Goal: Information Seeking & Learning: Learn about a topic

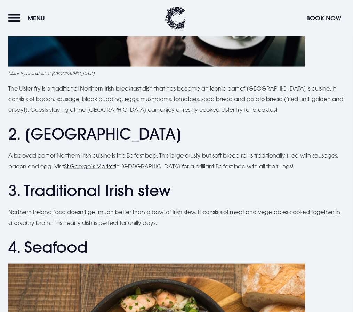
scroll to position [452, 0]
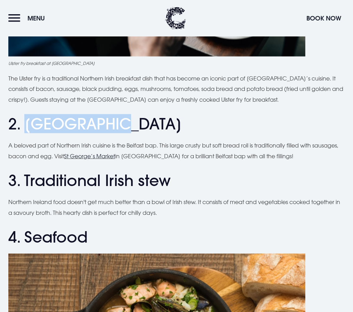
drag, startPoint x: 81, startPoint y: 150, endPoint x: 189, endPoint y: 145, distance: 108.9
click at [189, 133] on h2 "2. [GEOGRAPHIC_DATA]" at bounding box center [176, 124] width 336 height 18
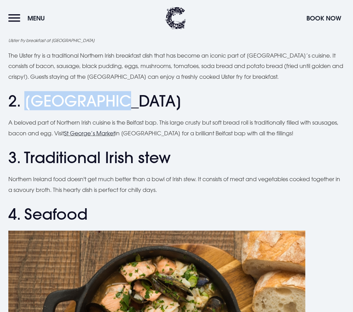
scroll to position [486, 0]
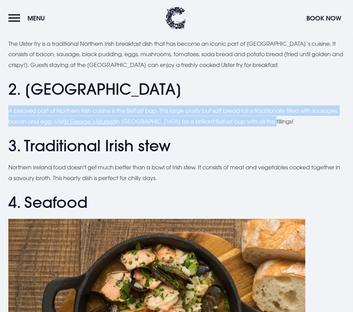
drag, startPoint x: 64, startPoint y: 132, endPoint x: 302, endPoint y: 157, distance: 239.6
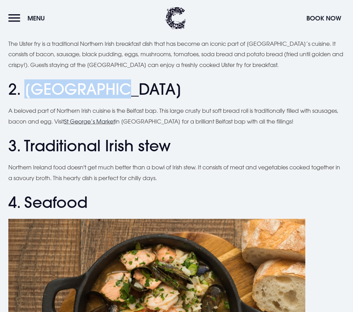
drag, startPoint x: 178, startPoint y: 109, endPoint x: 83, endPoint y: 118, distance: 95.2
click at [83, 99] on h2 "2. [GEOGRAPHIC_DATA]" at bounding box center [176, 89] width 336 height 18
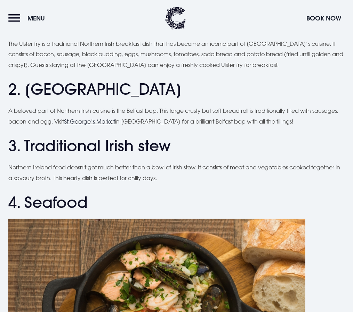
click at [221, 127] on p "A beloved part of Northern Irish cuisine is the Belfast bap. This large crusty …" at bounding box center [176, 116] width 336 height 21
drag, startPoint x: 154, startPoint y: 142, endPoint x: 231, endPoint y: 141, distance: 77.8
click at [231, 127] on p "A beloved part of Northern Irish cuisine is the Belfast bap. This large crusty …" at bounding box center [176, 116] width 336 height 21
click at [222, 127] on p "A beloved part of Northern Irish cuisine is the Belfast bap. This large crusty …" at bounding box center [176, 116] width 336 height 21
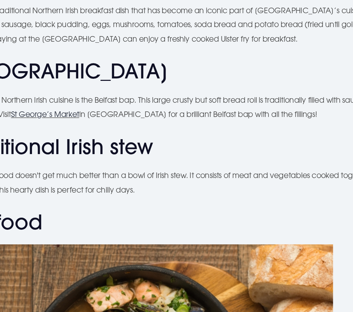
scroll to position [486, 0]
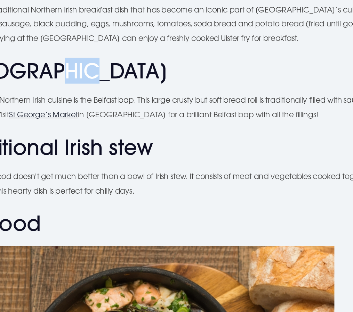
drag, startPoint x: 137, startPoint y: 112, endPoint x: 173, endPoint y: 107, distance: 36.6
click at [173, 99] on h2 "2. [GEOGRAPHIC_DATA]" at bounding box center [176, 89] width 336 height 18
click at [209, 99] on h2 "2. [GEOGRAPHIC_DATA]" at bounding box center [176, 89] width 336 height 18
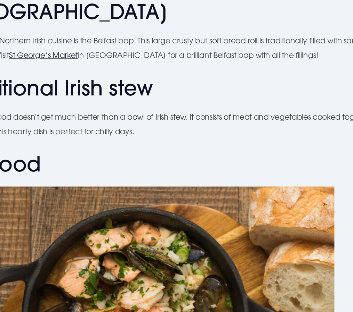
scroll to position [538, 0]
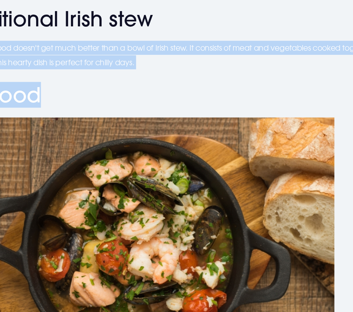
drag, startPoint x: 64, startPoint y: 146, endPoint x: 223, endPoint y: 176, distance: 161.9
click at [213, 132] on p "Northern Ireland food doesn't get much better than a bowl of Irish stew. It con…" at bounding box center [176, 121] width 336 height 21
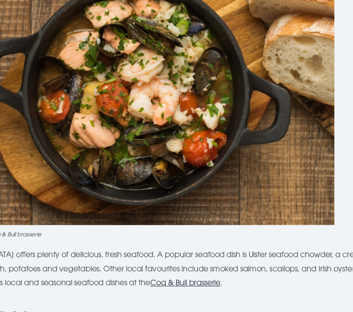
scroll to position [667, 0]
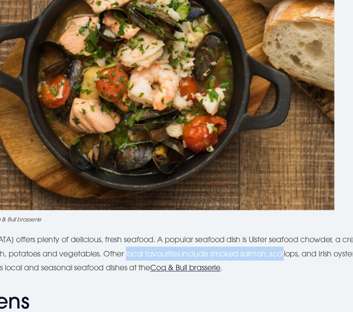
drag, startPoint x: 84, startPoint y: 272, endPoint x: 212, endPoint y: 269, distance: 127.2
click at [211, 269] on p "[GEOGRAPHIC_DATA] offers plenty of delicious, fresh seafood. A popular seafood …" at bounding box center [176, 269] width 336 height 32
click at [212, 269] on p "[GEOGRAPHIC_DATA] offers plenty of delicious, fresh seafood. A popular seafood …" at bounding box center [176, 269] width 336 height 32
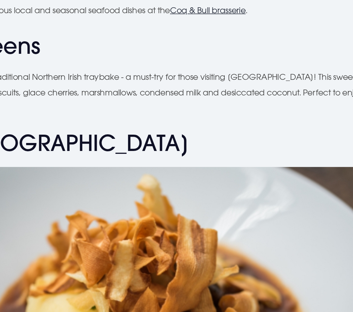
scroll to position [903, 0]
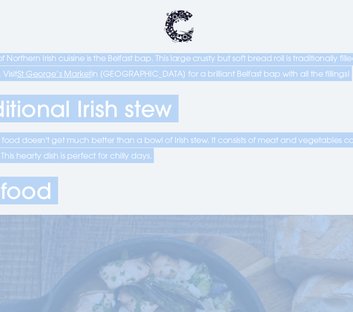
drag, startPoint x: 166, startPoint y: 74, endPoint x: 107, endPoint y: 42, distance: 67.1
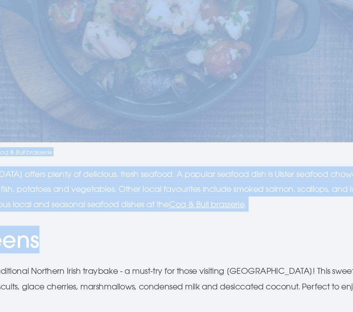
scroll to position [856, 0]
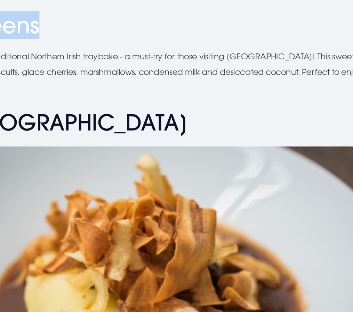
click at [187, 121] on h2 "5. Fifteens" at bounding box center [176, 114] width 336 height 18
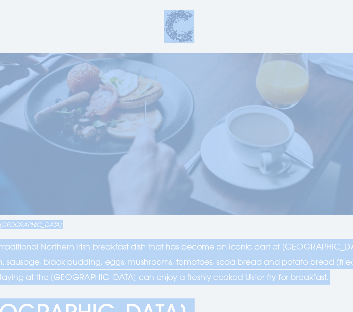
scroll to position [173, 0]
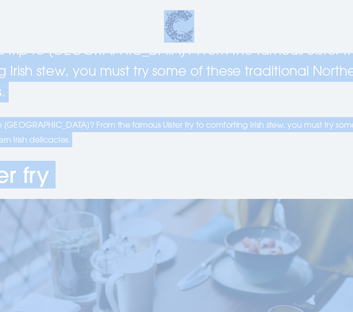
drag, startPoint x: 81, startPoint y: 116, endPoint x: 139, endPoint y: 22, distance: 110.8
click at [172, 71] on p "Planning a trip to [GEOGRAPHIC_DATA]? From the famous Ulster fry to comforting …" at bounding box center [176, 48] width 336 height 43
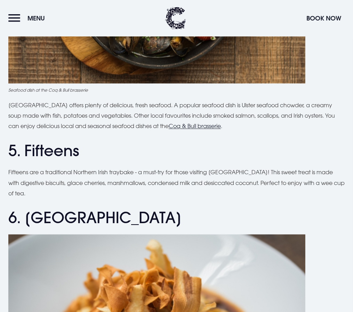
scroll to position [813, 0]
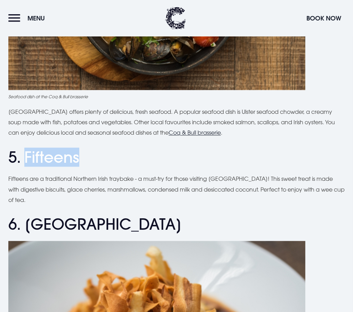
drag, startPoint x: 139, startPoint y: 163, endPoint x: 85, endPoint y: 161, distance: 53.9
click at [85, 161] on h2 "5. Fifteens" at bounding box center [176, 158] width 336 height 18
click at [228, 167] on h2 "5. Fifteens" at bounding box center [176, 158] width 336 height 18
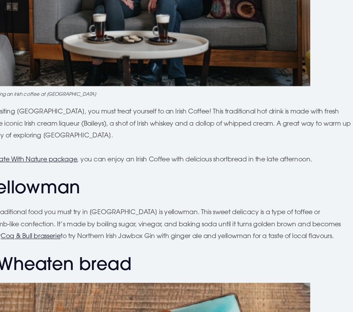
scroll to position [1519, 0]
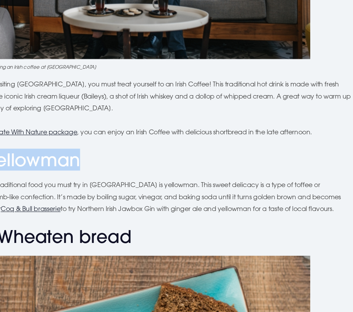
drag, startPoint x: 172, startPoint y: 162, endPoint x: 83, endPoint y: 167, distance: 89.4
click at [83, 171] on h2 "9. Yellowman" at bounding box center [176, 180] width 336 height 18
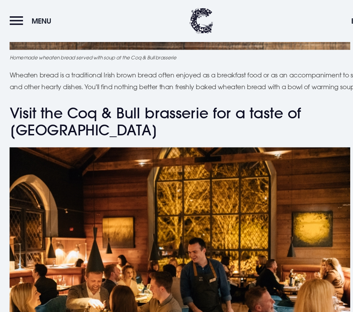
scroll to position [1937, 0]
